Goal: Register for event/course

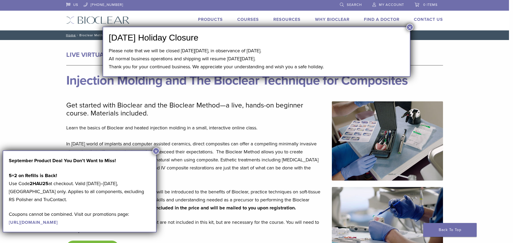
click at [409, 29] on button "×" at bounding box center [409, 27] width 7 height 7
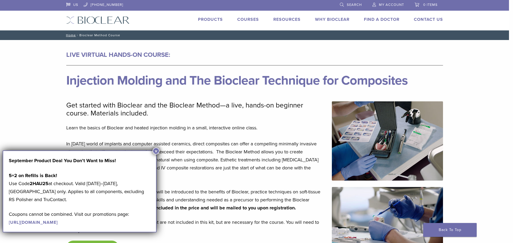
click at [155, 152] on button "×" at bounding box center [156, 151] width 7 height 7
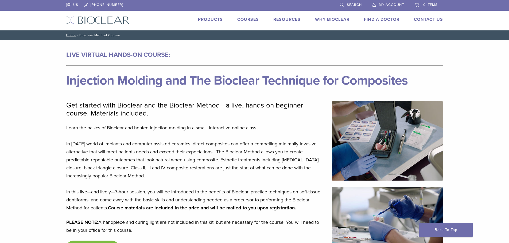
click at [248, 20] on link "Courses" at bounding box center [248, 19] width 22 height 5
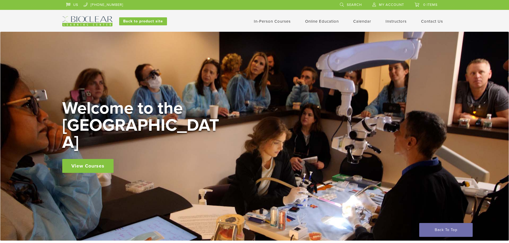
click at [92, 159] on link "View Courses" at bounding box center [87, 166] width 51 height 14
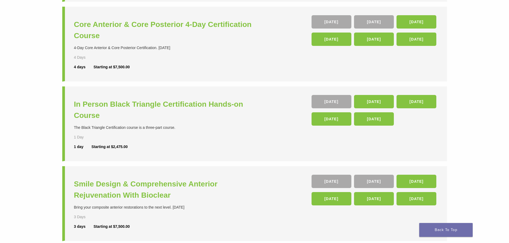
scroll to position [240, 0]
